Goal: Obtain resource: Obtain resource

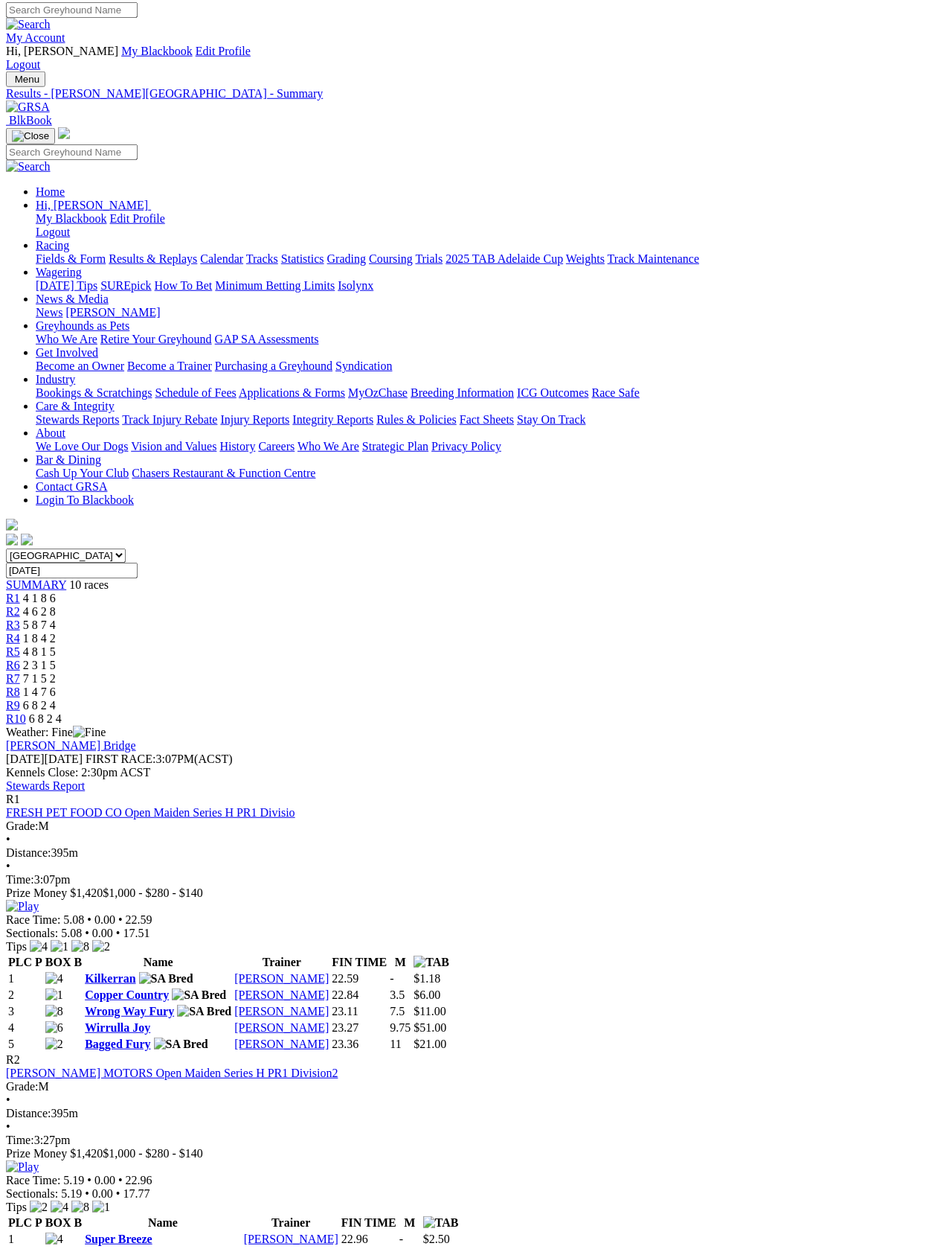
scroll to position [5, 0]
click at [64, 251] on link "Fields & Form" at bounding box center [71, 257] width 70 height 12
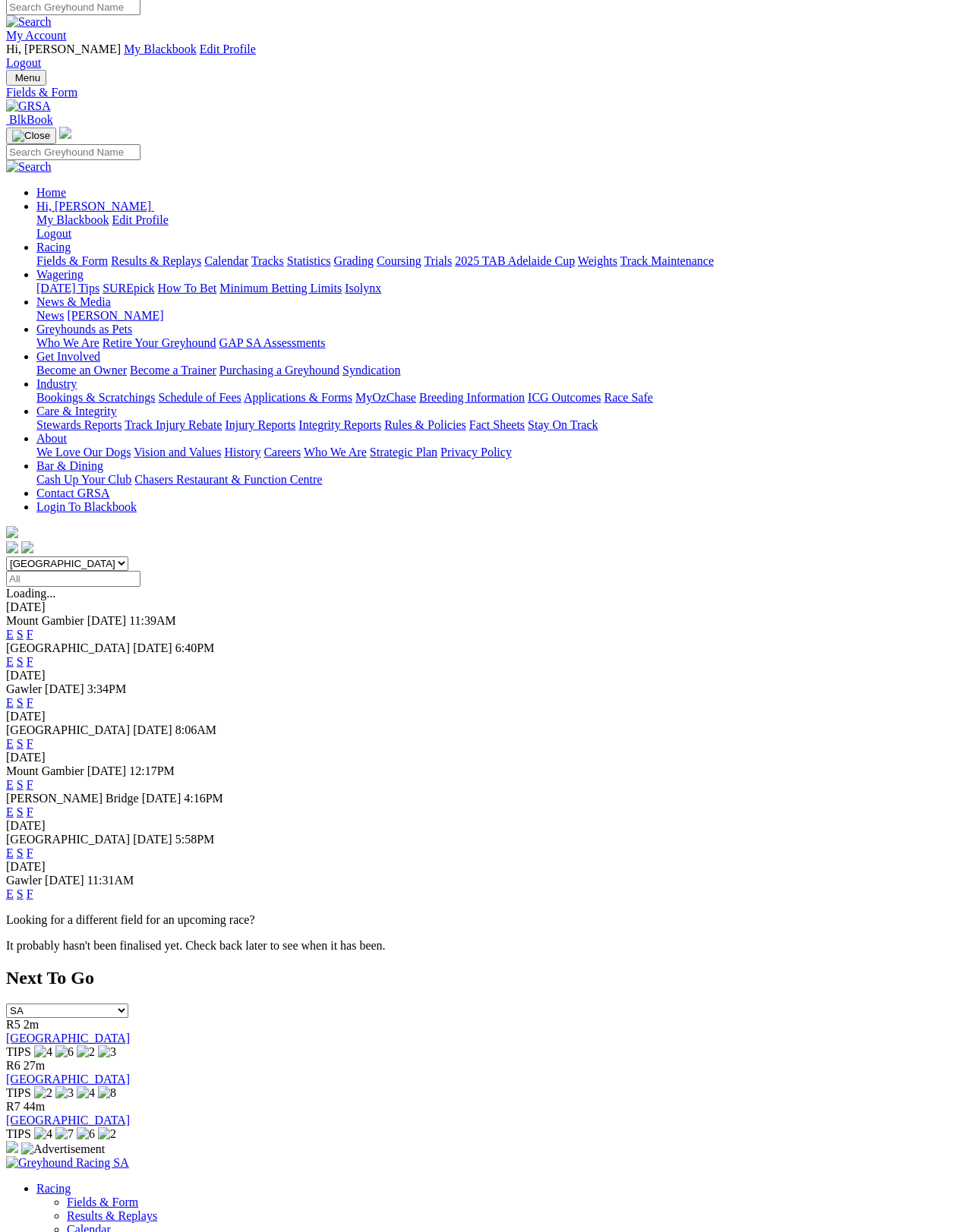
scroll to position [7, 0]
click at [34, 696] on link "F" at bounding box center [29, 702] width 7 height 13
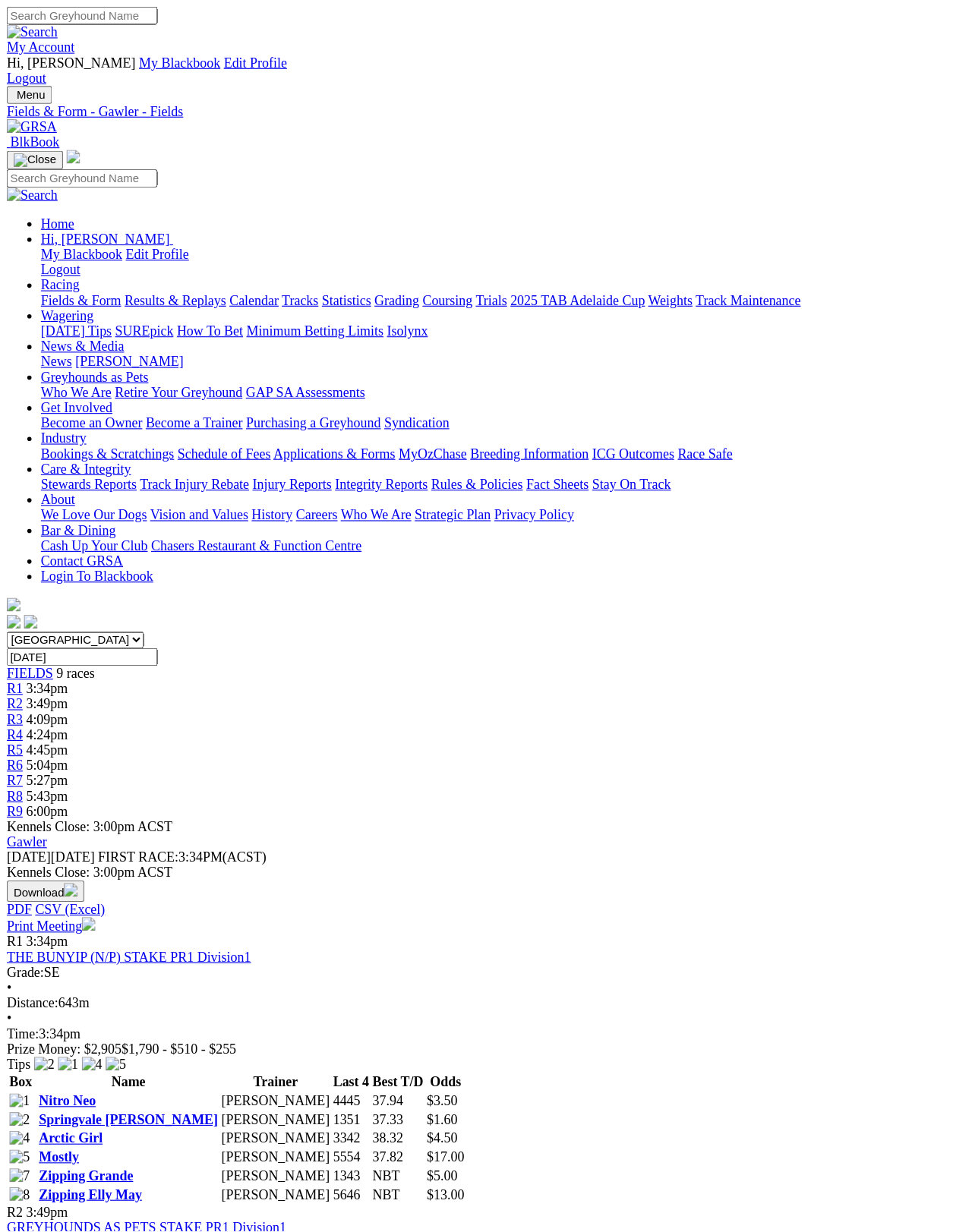
scroll to position [7, 0]
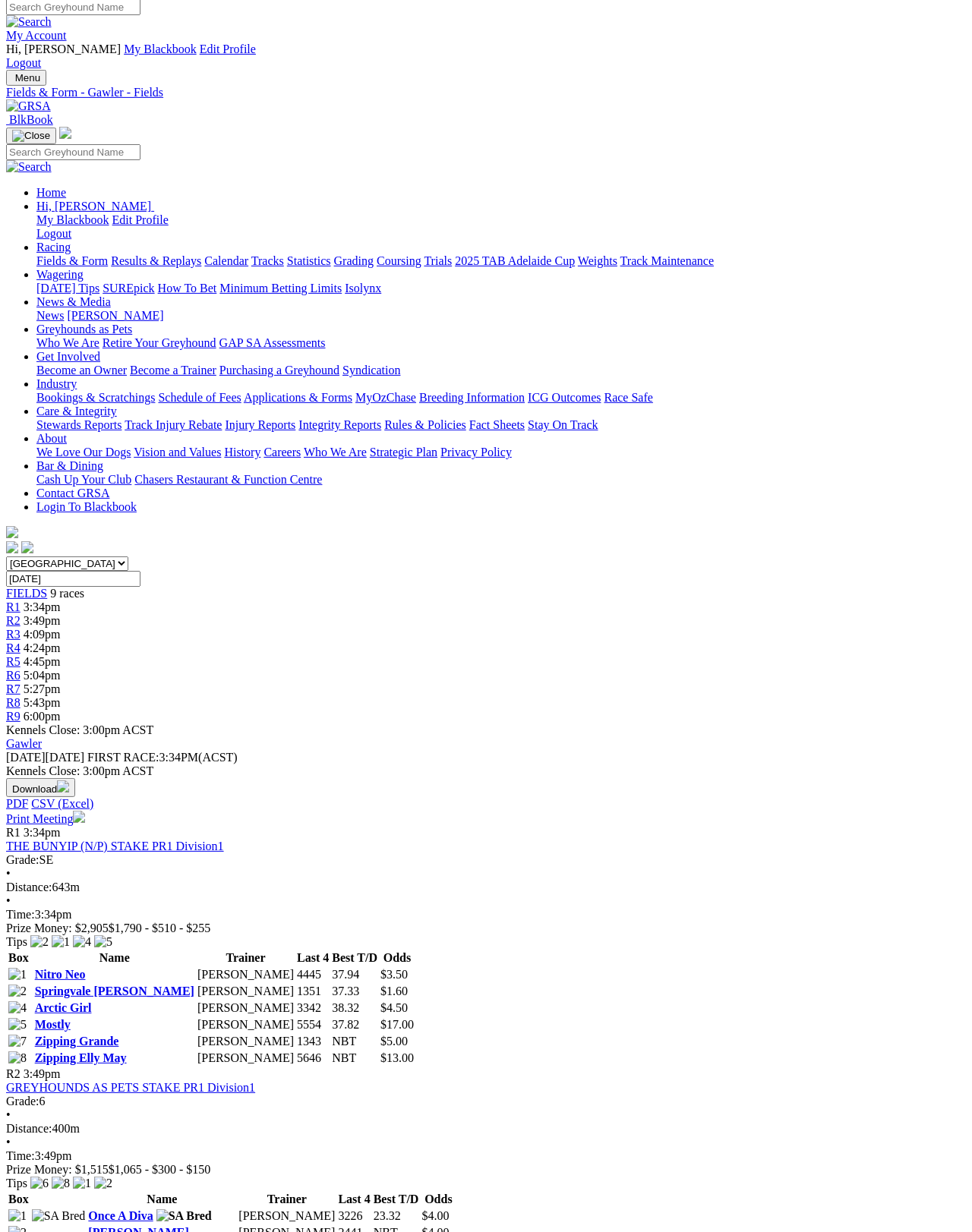
click at [85, 812] on link "Print Meeting" at bounding box center [45, 818] width 79 height 13
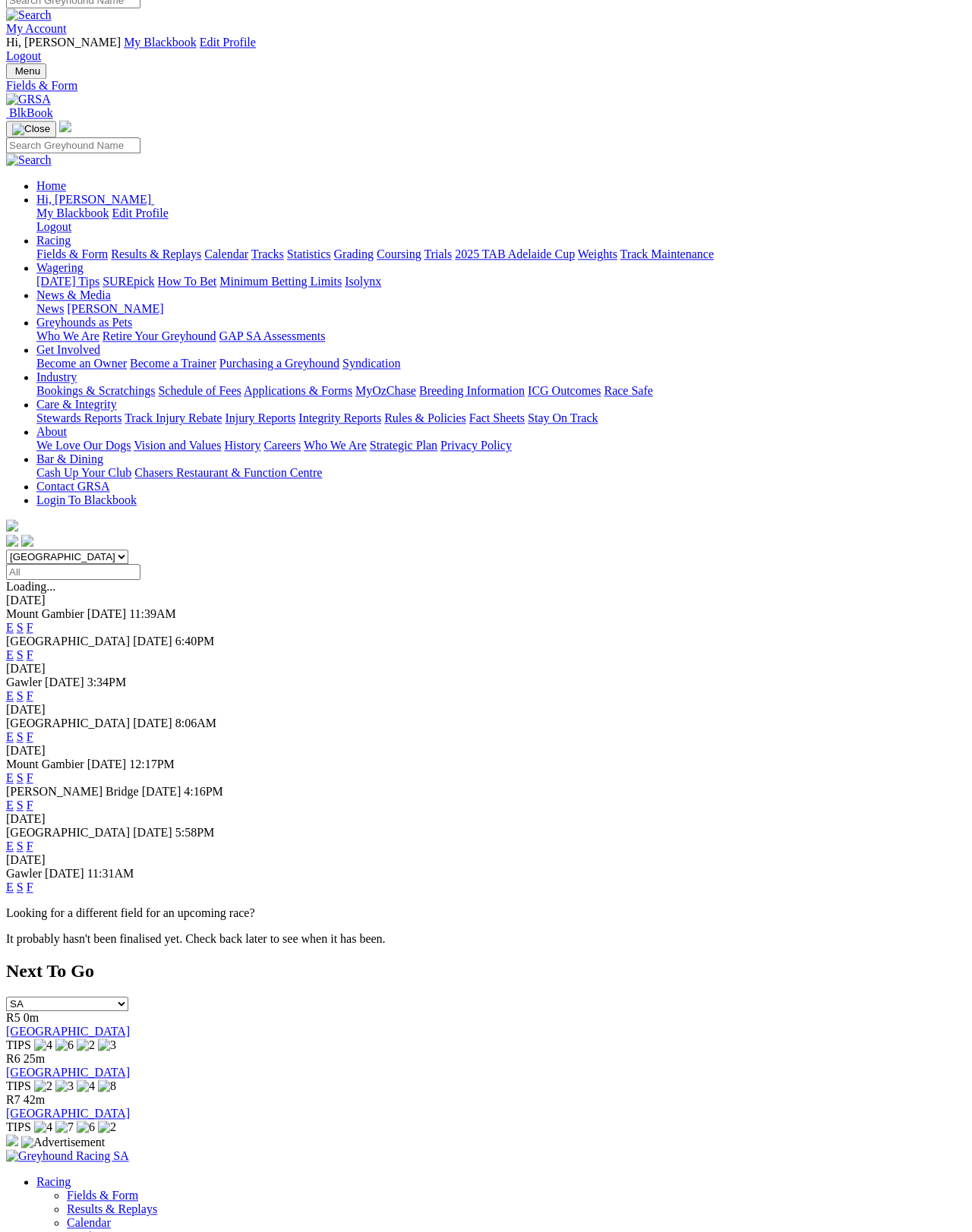
scroll to position [13, 0]
click at [34, 731] on link "F" at bounding box center [29, 737] width 7 height 13
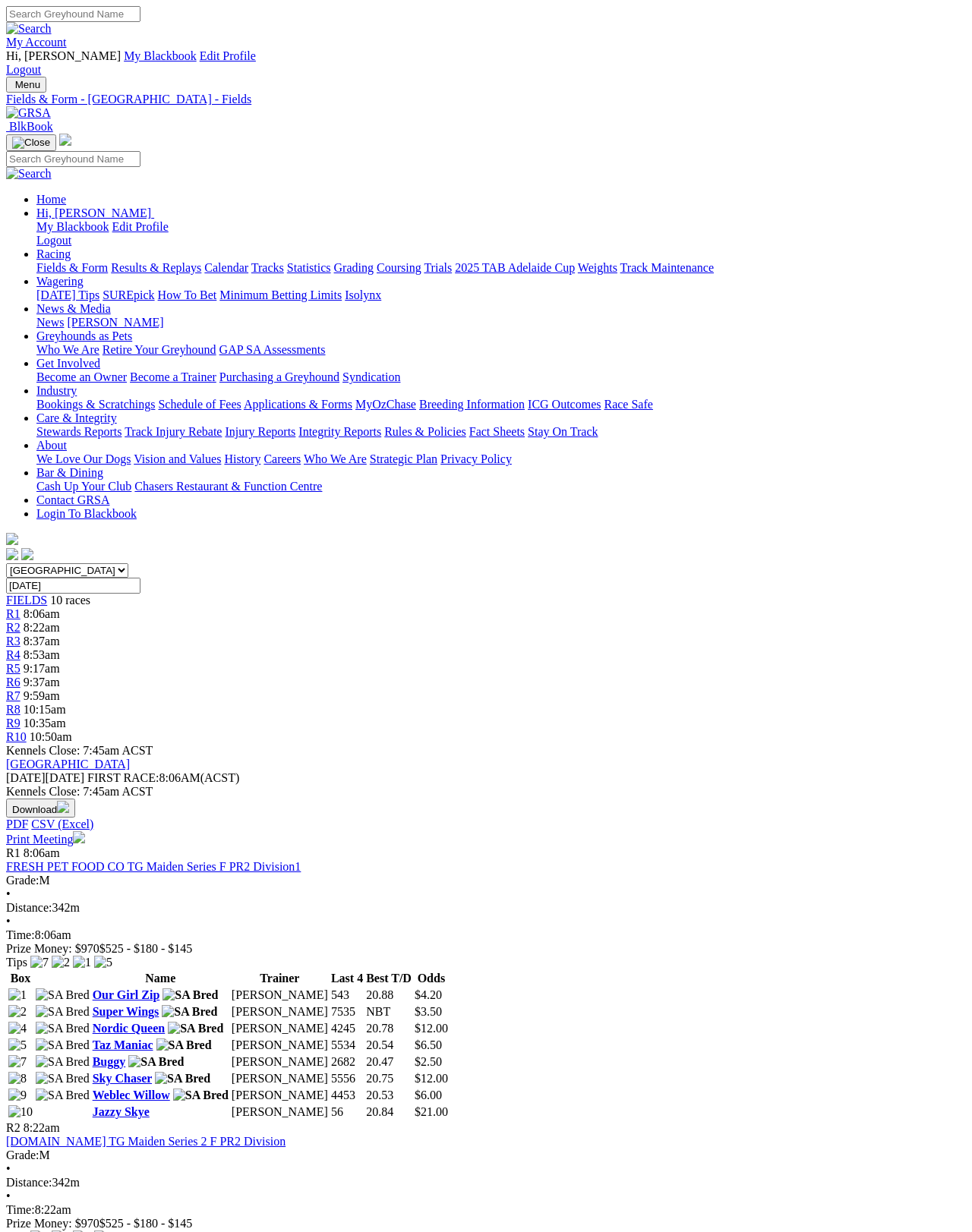
scroll to position [7, 0]
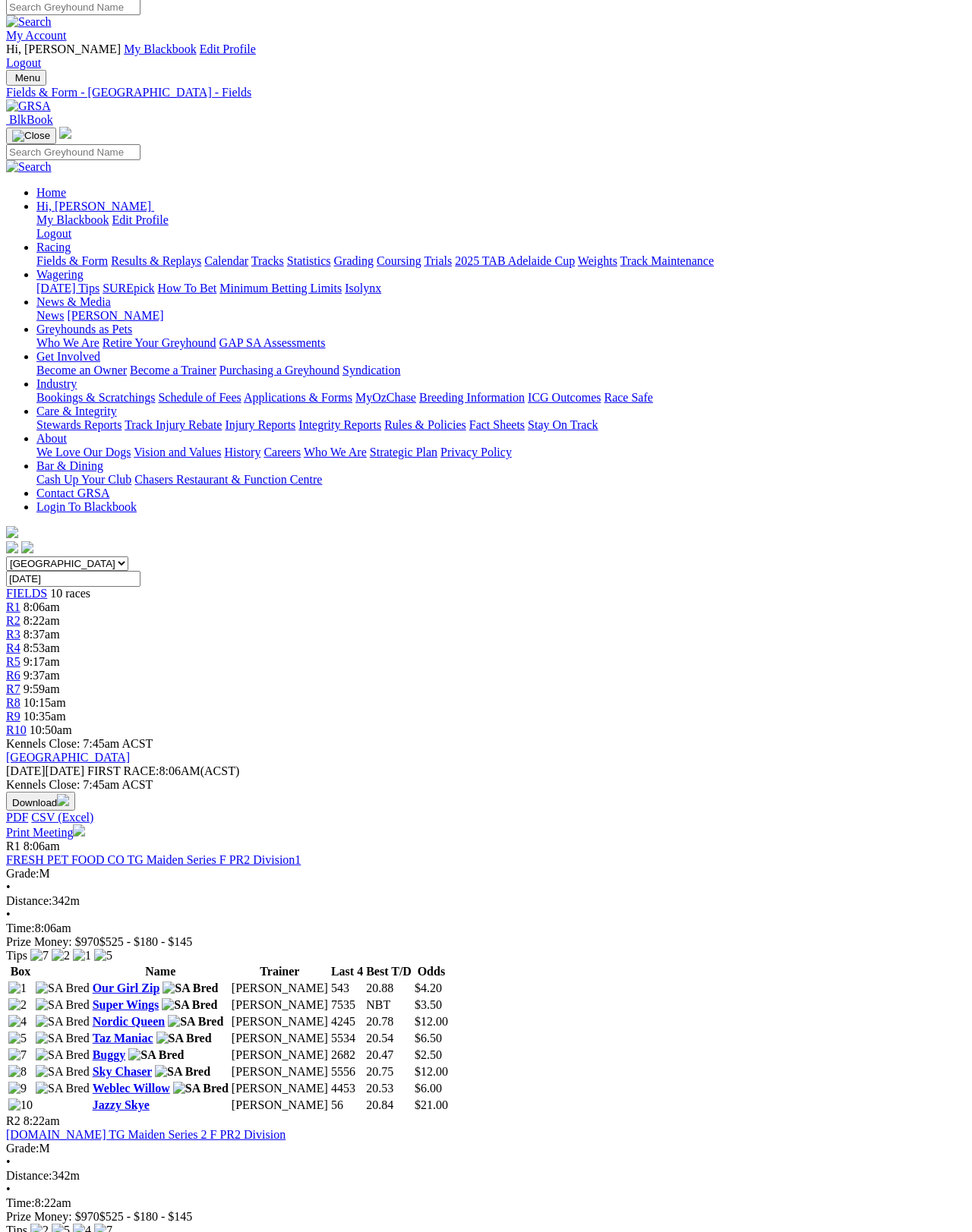
click at [85, 826] on link "Print Meeting" at bounding box center [45, 832] width 79 height 13
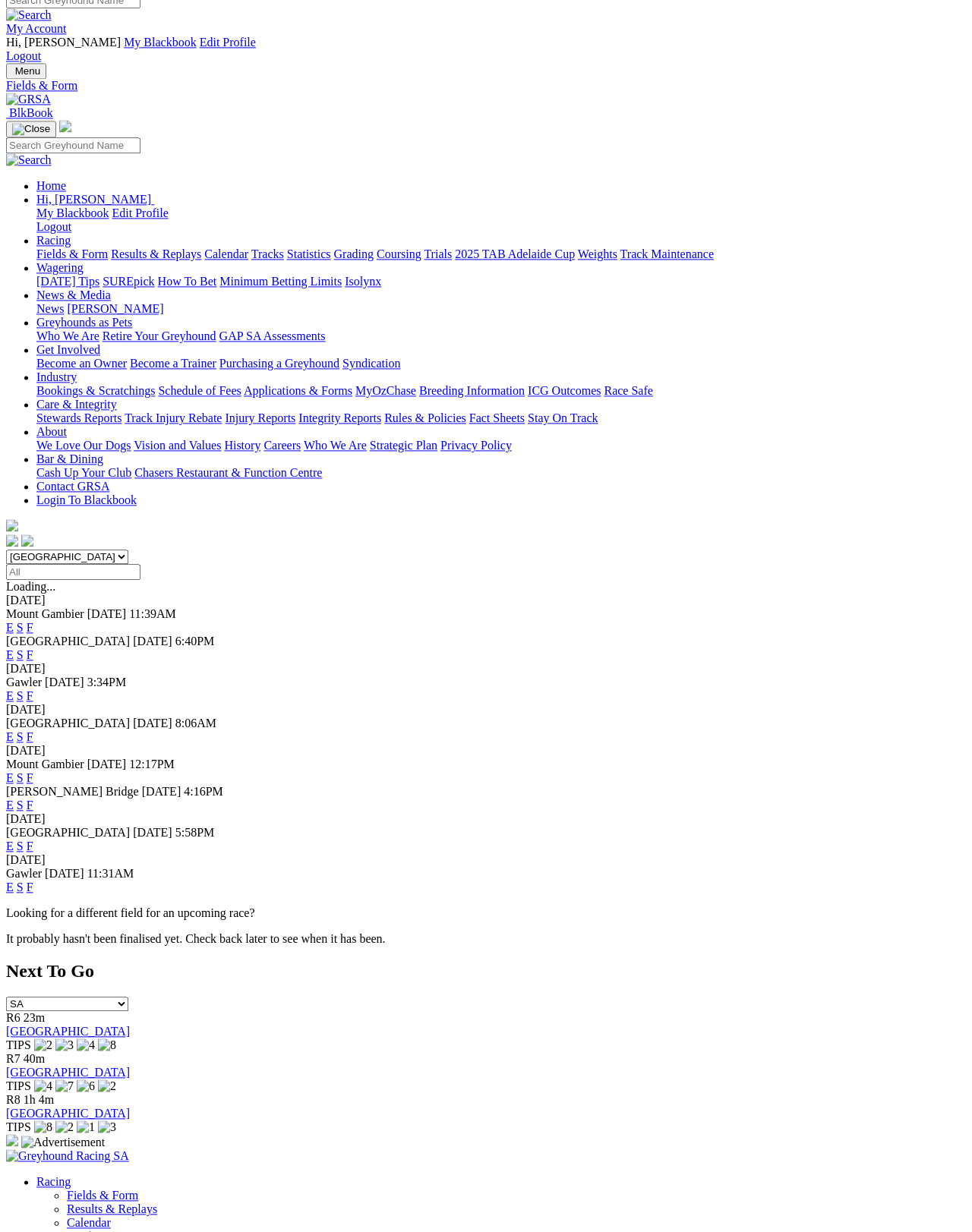
scroll to position [13, 0]
click at [34, 800] on link "F" at bounding box center [29, 806] width 7 height 13
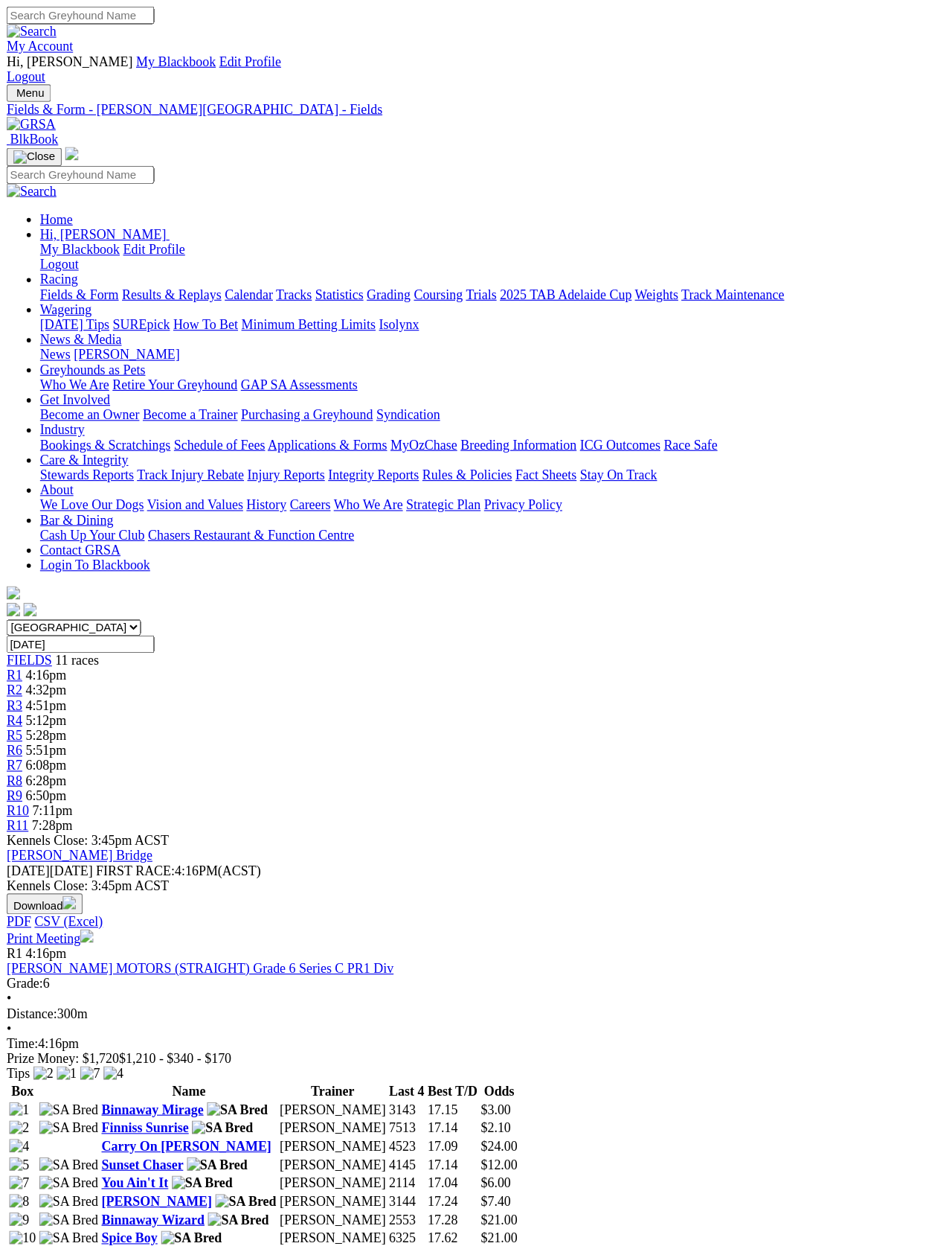
scroll to position [2, 0]
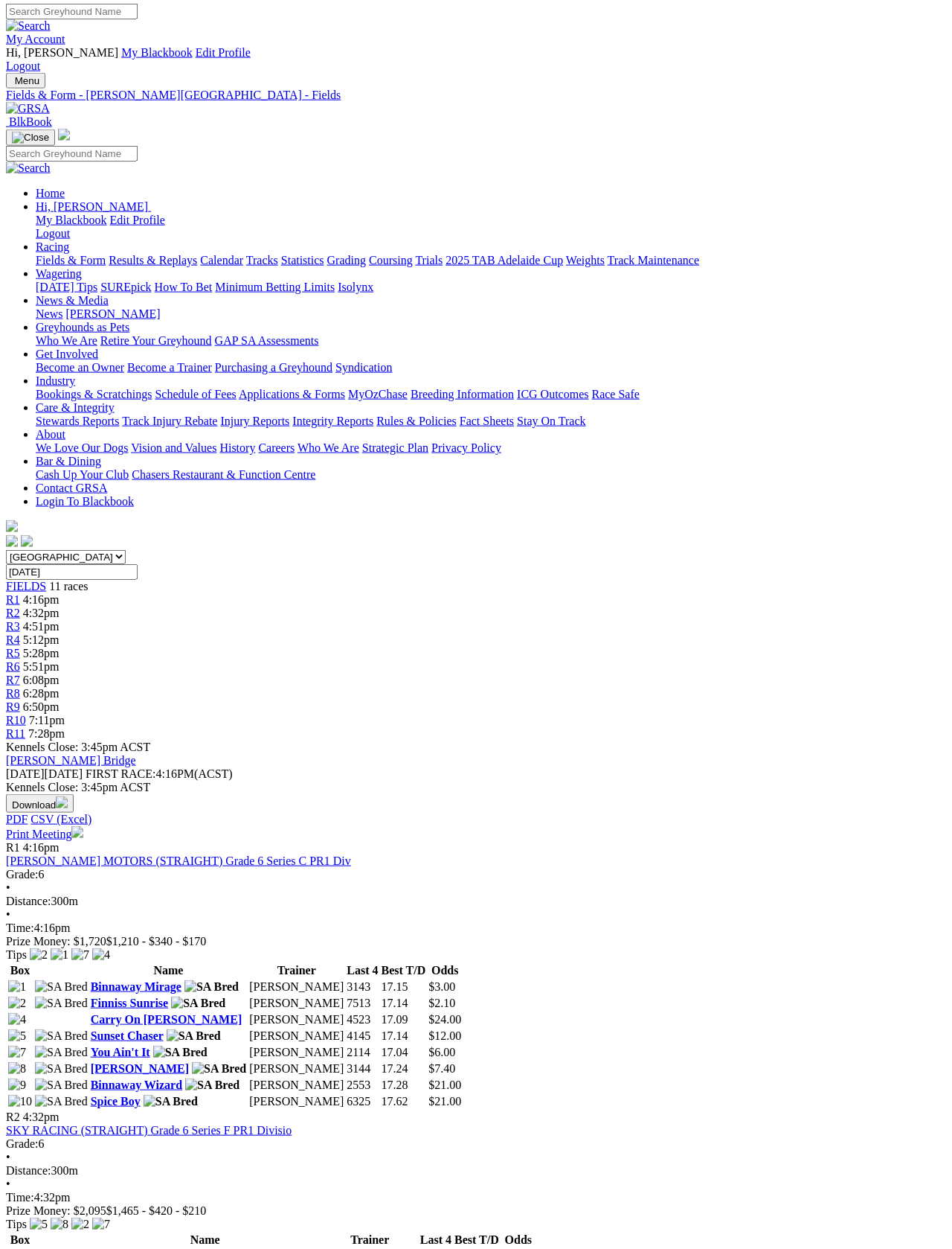
click at [83, 827] on link "Print Meeting" at bounding box center [45, 833] width 78 height 12
click at [62, 254] on link "Fields & Form" at bounding box center [71, 260] width 70 height 12
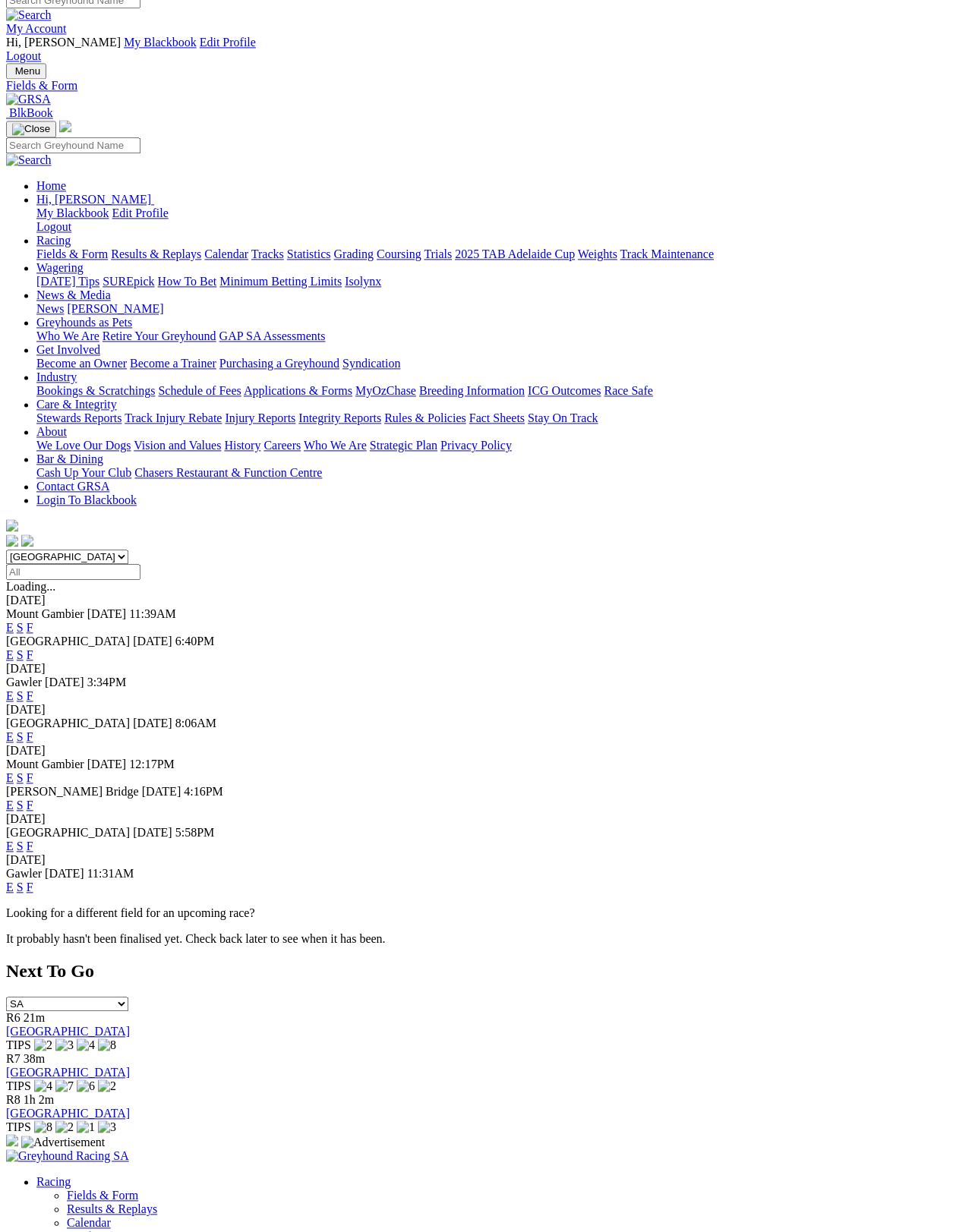
scroll to position [13, 0]
click at [34, 840] on link "F" at bounding box center [29, 846] width 7 height 13
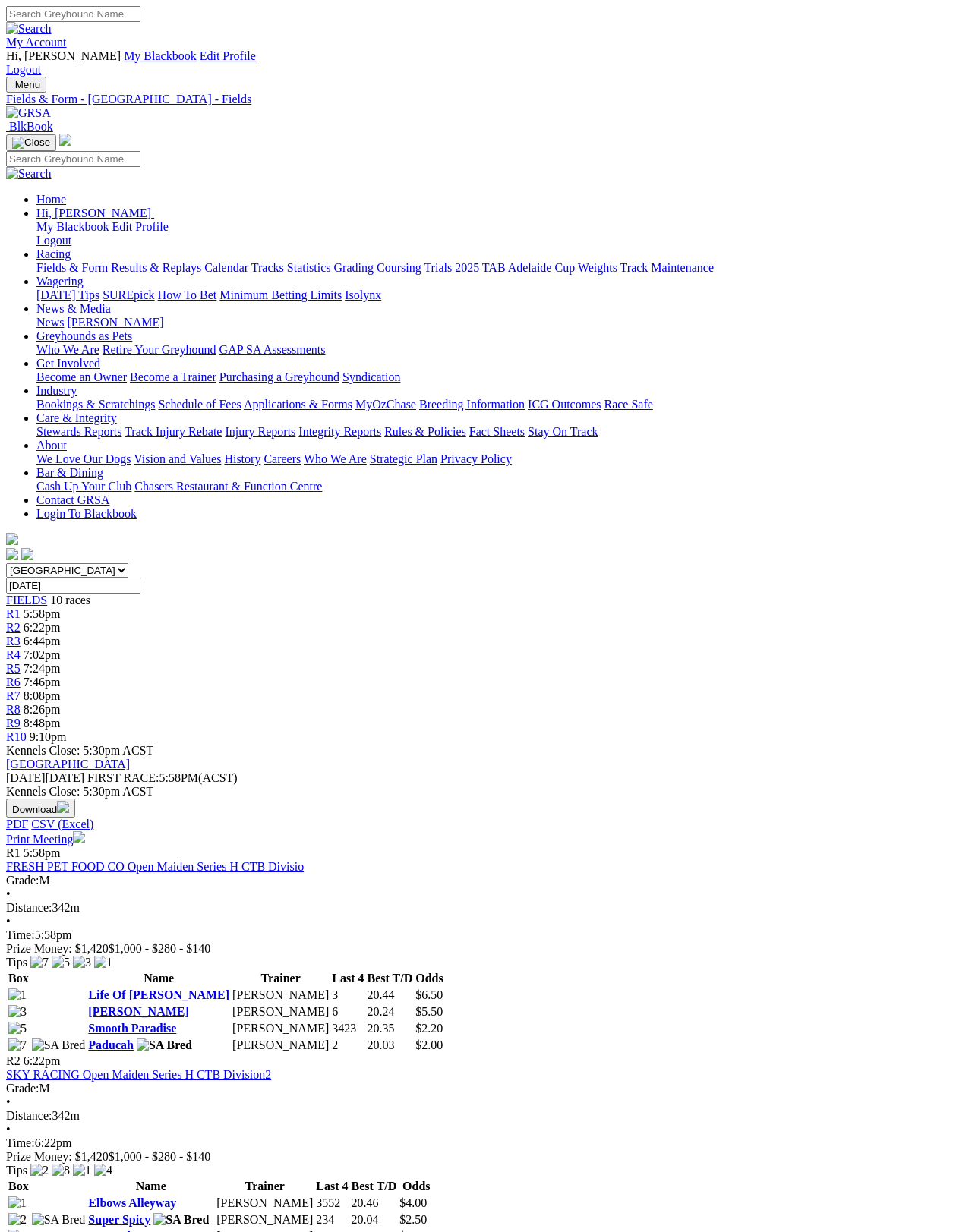
scroll to position [7, 0]
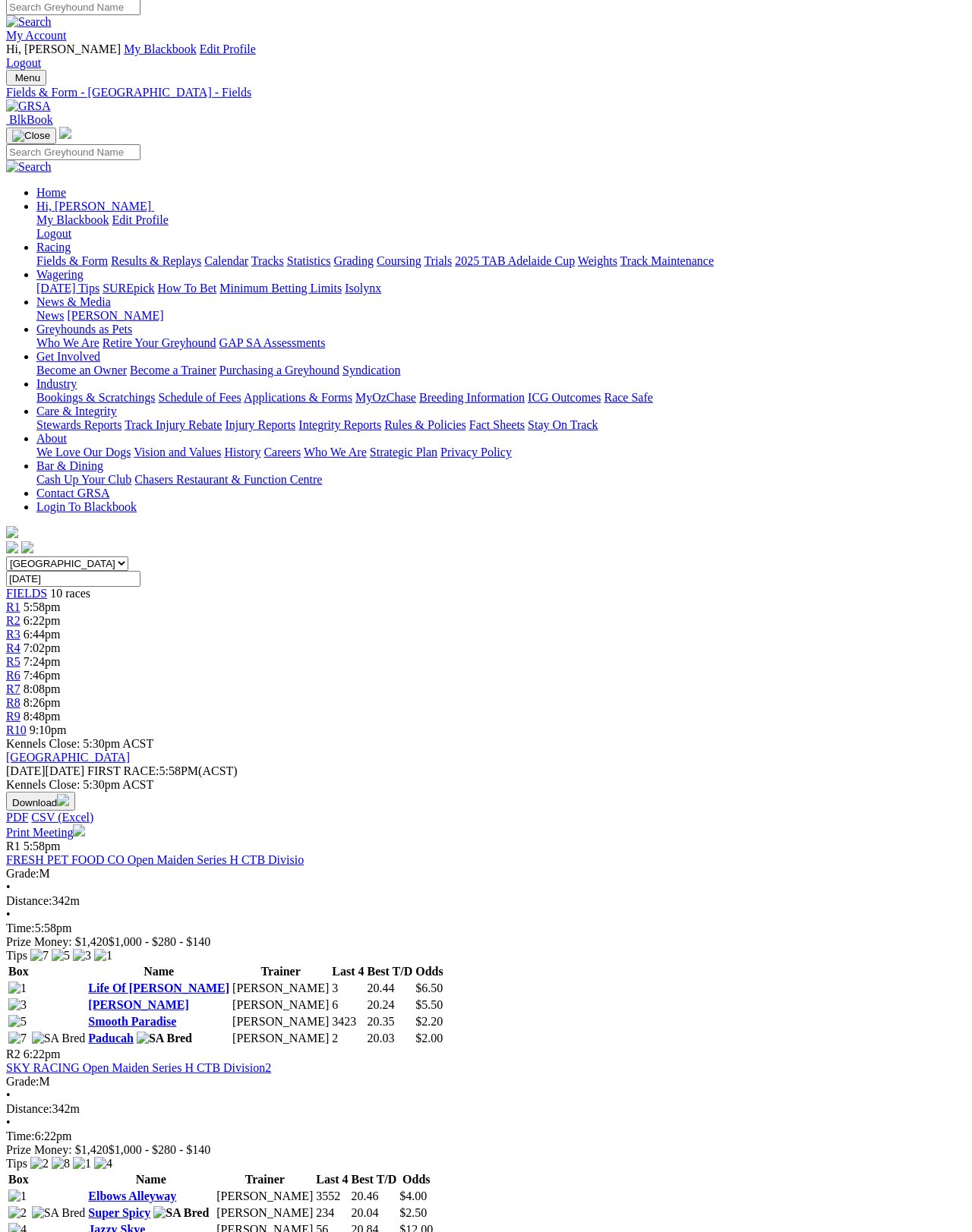
click at [85, 826] on link "Print Meeting" at bounding box center [45, 832] width 79 height 13
